Goal: Check status

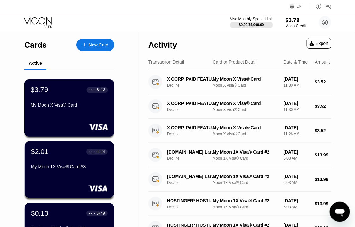
click at [72, 97] on div "$3.79 ● ● ● ● 8413 My Moon X Visa® Card" at bounding box center [69, 98] width 77 height 24
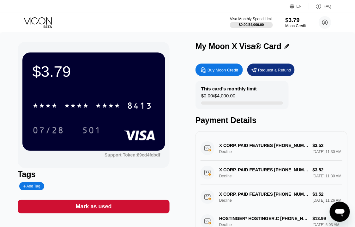
drag, startPoint x: 236, startPoint y: 148, endPoint x: 231, endPoint y: 148, distance: 5.4
click at [234, 148] on div "X CORP. PAID FEATURES [PHONE_NUMBER] US Decline $3.52 [DATE] 11:30 AM" at bounding box center [271, 148] width 142 height 24
click at [202, 149] on div "X CORP. PAID FEATURES [PHONE_NUMBER] US Decline $3.52 [DATE] 11:30 AM" at bounding box center [271, 148] width 142 height 24
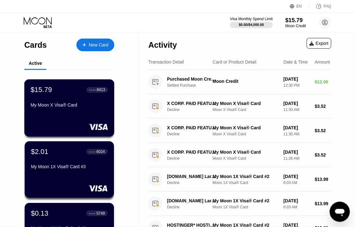
click at [55, 97] on div "$15.79 ● ● ● ● 8413 My Moon X Visa® Card" at bounding box center [69, 98] width 77 height 24
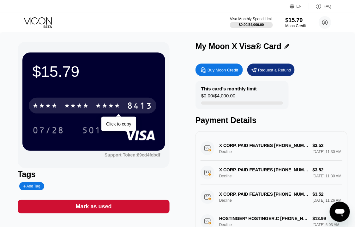
click at [112, 108] on div "* * * *" at bounding box center [108, 106] width 25 height 10
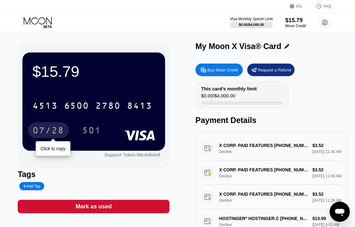
click at [49, 129] on div "07/28" at bounding box center [49, 131] width 32 height 10
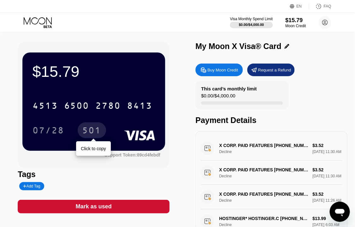
click at [94, 131] on div "501" at bounding box center [91, 131] width 19 height 10
click at [33, 19] on icon at bounding box center [38, 22] width 29 height 11
